Goal: Find specific page/section: Find specific page/section

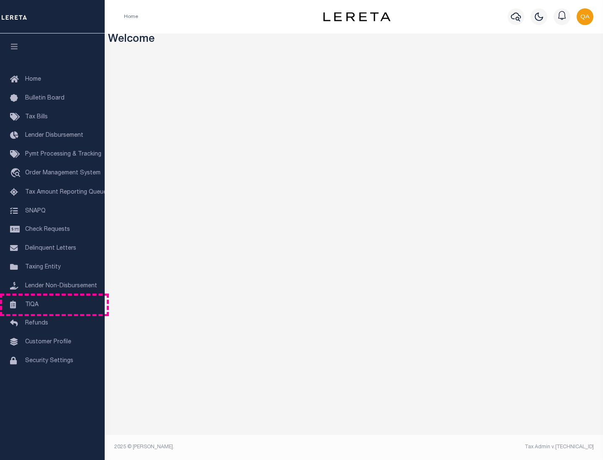
click at [52, 305] on link "TIQA" at bounding box center [52, 305] width 105 height 19
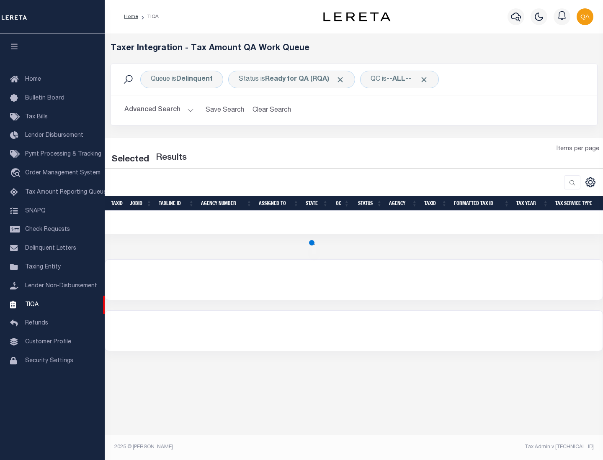
select select "200"
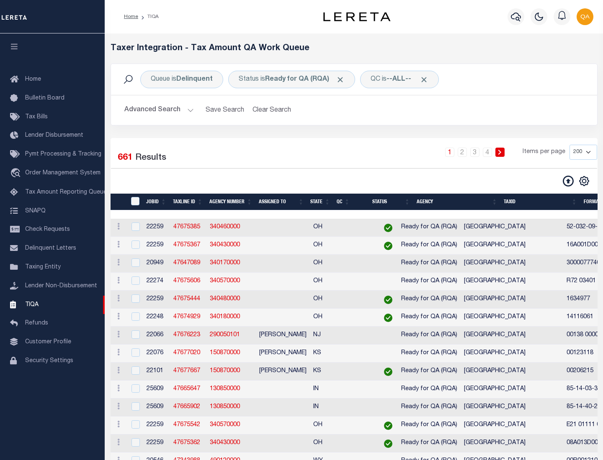
click at [343, 80] on span "Click to Remove" at bounding box center [340, 79] width 9 height 9
